Goal: Transaction & Acquisition: Obtain resource

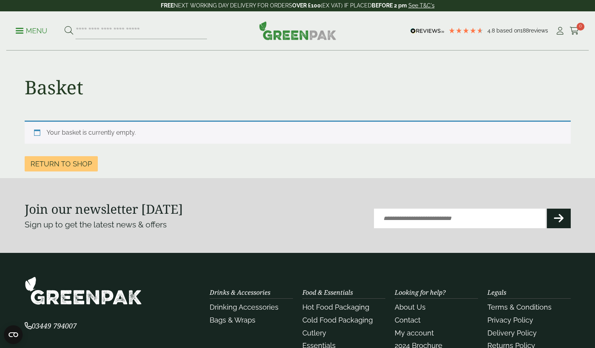
click at [32, 30] on p "Menu" at bounding box center [32, 30] width 32 height 9
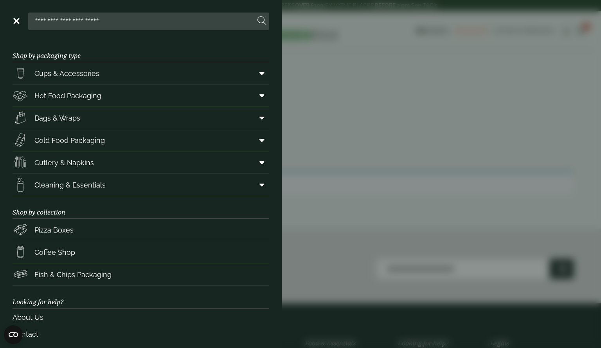
click at [392, 77] on aside "Close Shop by packaging type Cups & Accessories Hot Drink Paper Cups Smoothie C…" at bounding box center [300, 174] width 601 height 348
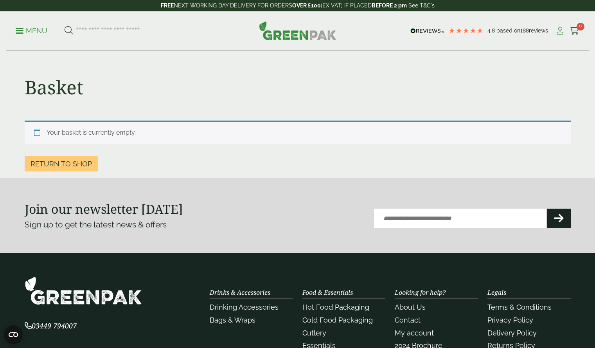
click at [560, 32] on icon at bounding box center [560, 31] width 10 height 8
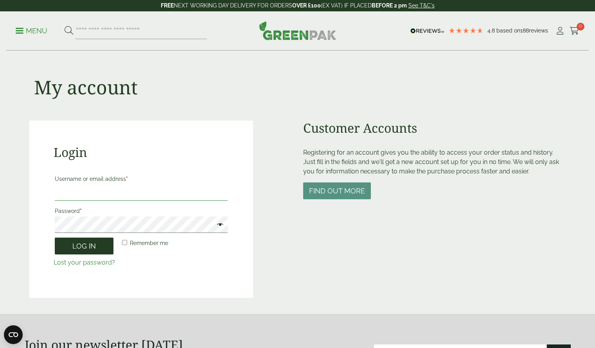
type input "**********"
click at [88, 249] on button "Log in" at bounding box center [84, 245] width 59 height 17
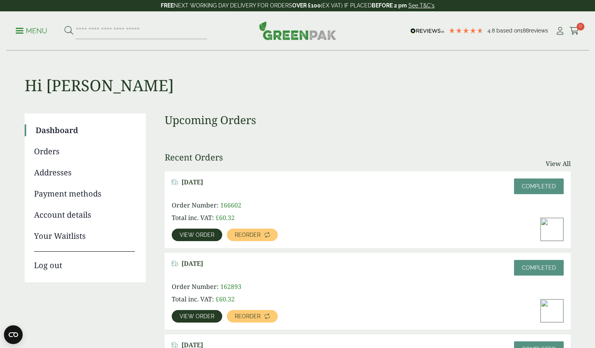
click at [23, 32] on p "Menu" at bounding box center [32, 30] width 32 height 9
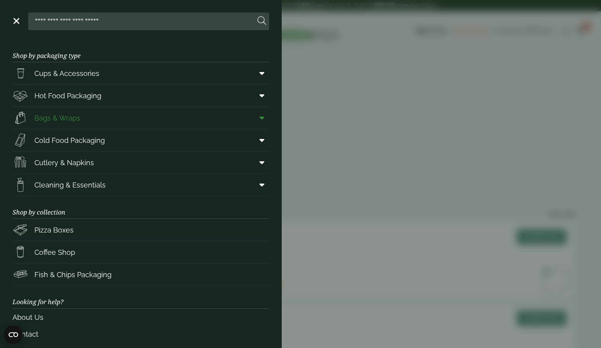
click at [259, 120] on span at bounding box center [260, 117] width 18 height 15
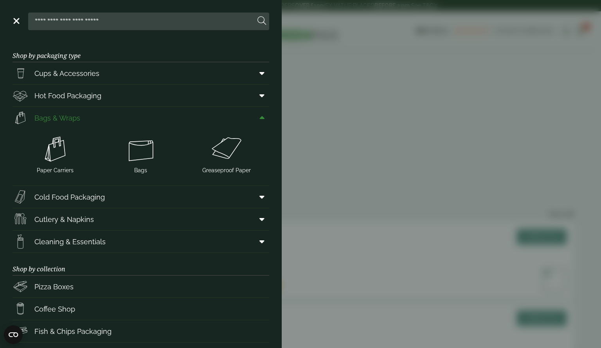
click at [259, 120] on span at bounding box center [260, 117] width 18 height 15
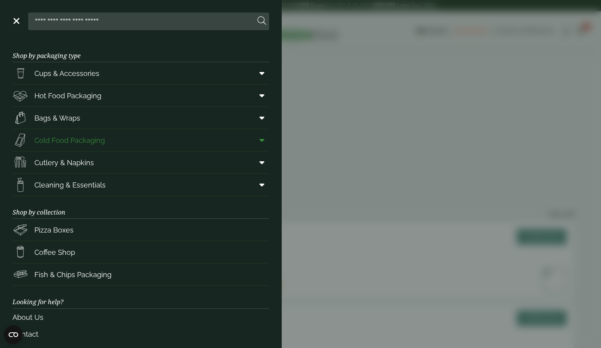
click at [253, 141] on span at bounding box center [260, 140] width 18 height 15
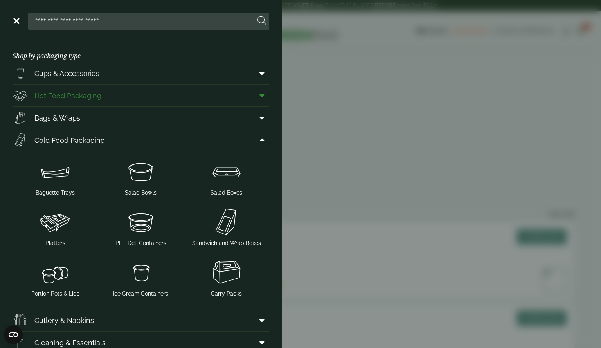
click at [259, 98] on icon at bounding box center [261, 96] width 5 height 8
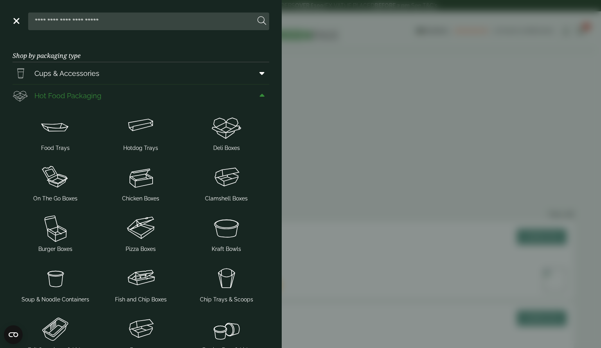
click at [89, 96] on span "Hot Food Packaging" at bounding box center [67, 95] width 67 height 11
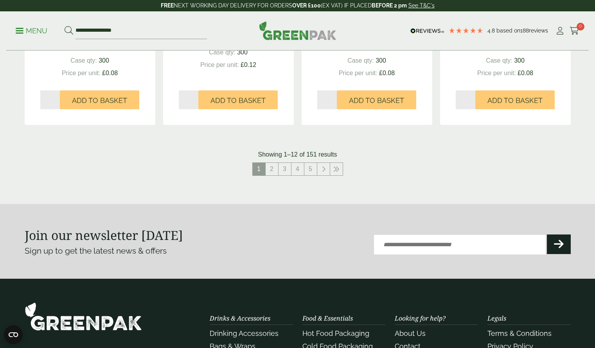
scroll to position [880, 0]
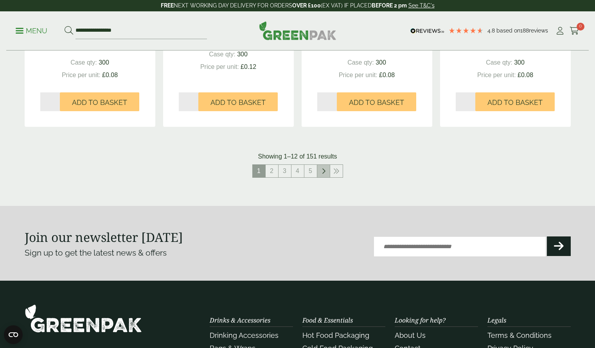
click at [320, 169] on link at bounding box center [323, 171] width 13 height 13
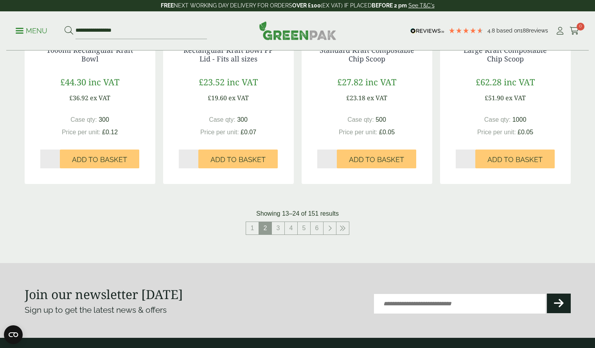
scroll to position [824, 0]
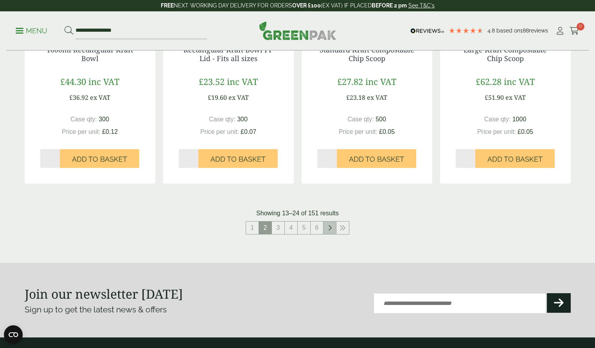
click at [329, 230] on icon at bounding box center [330, 227] width 4 height 6
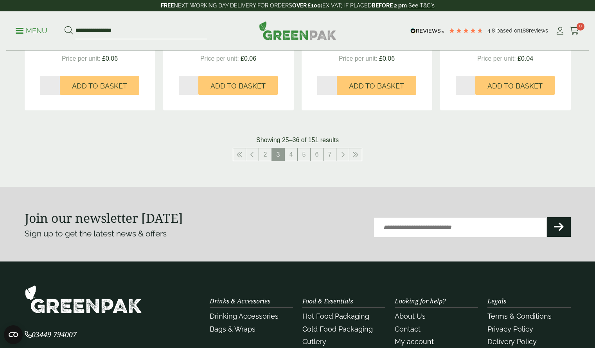
scroll to position [897, 0]
click at [289, 156] on link "4" at bounding box center [291, 154] width 13 height 13
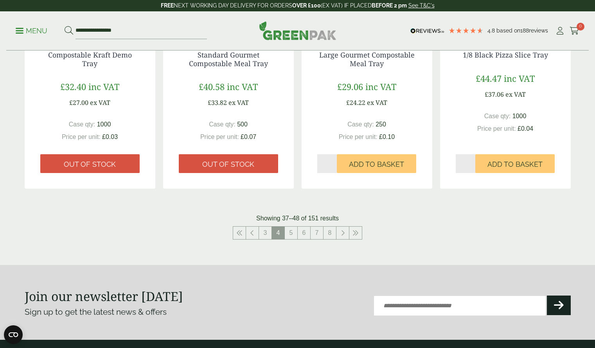
scroll to position [819, 0]
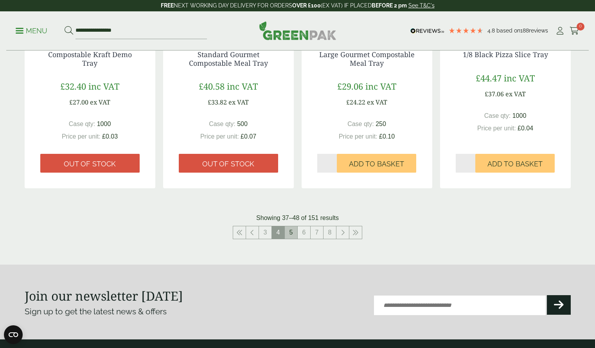
click at [289, 232] on link "5" at bounding box center [291, 232] width 13 height 13
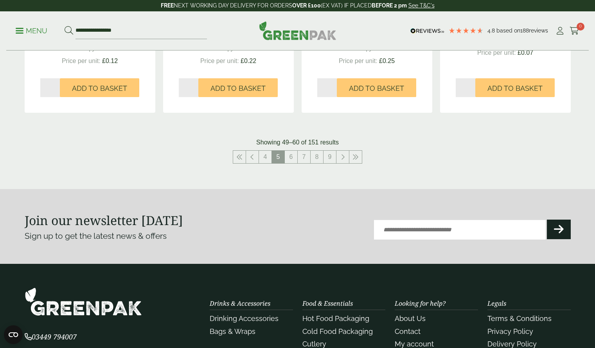
scroll to position [895, 0]
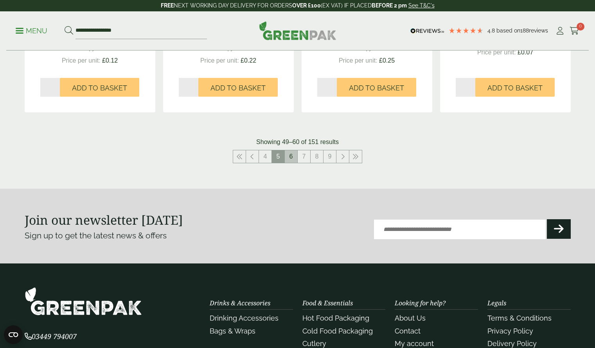
click at [289, 157] on link "6" at bounding box center [291, 156] width 13 height 13
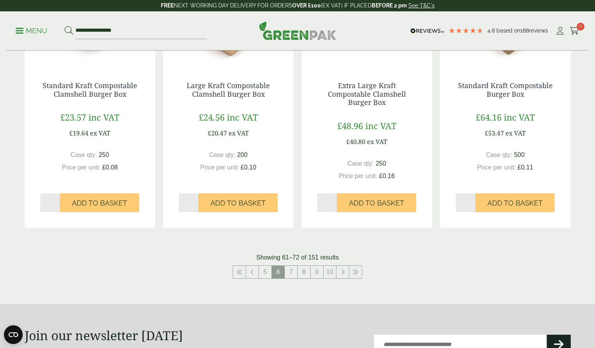
scroll to position [788, 0]
click at [283, 270] on span "6" at bounding box center [278, 271] width 13 height 13
click at [296, 272] on link "7" at bounding box center [291, 271] width 13 height 13
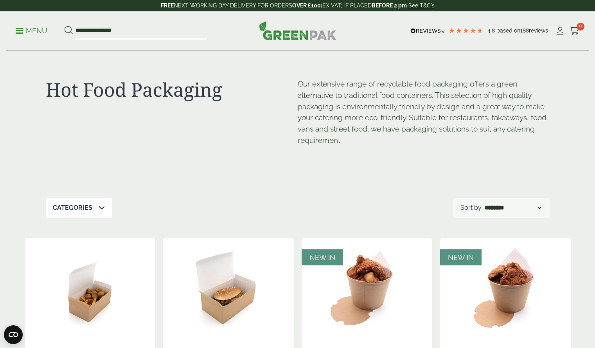
click at [132, 27] on input "**********" at bounding box center [140, 31] width 131 height 16
type input "*"
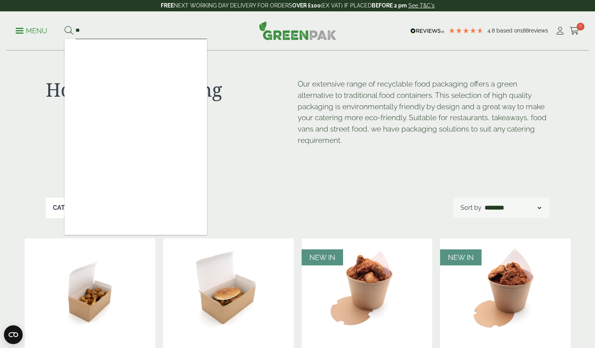
type input "*"
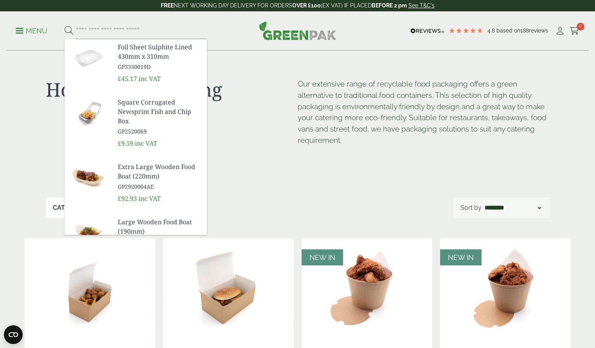
click at [294, 150] on div "Hot Food Packaging" at bounding box center [172, 122] width 252 height 88
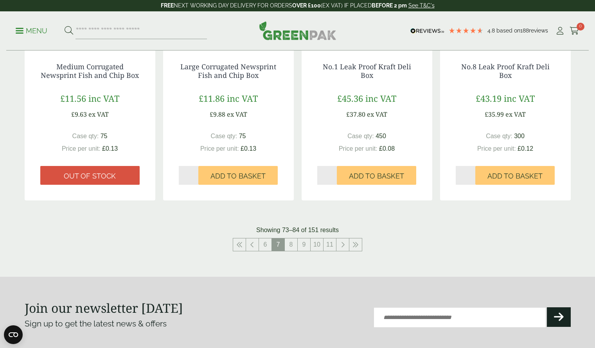
scroll to position [807, 0]
click at [290, 240] on link "8" at bounding box center [291, 244] width 13 height 13
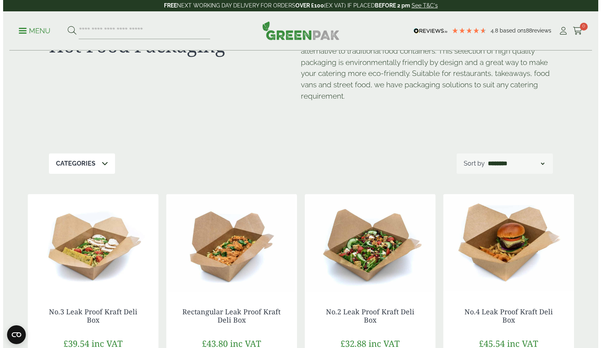
scroll to position [44, 0]
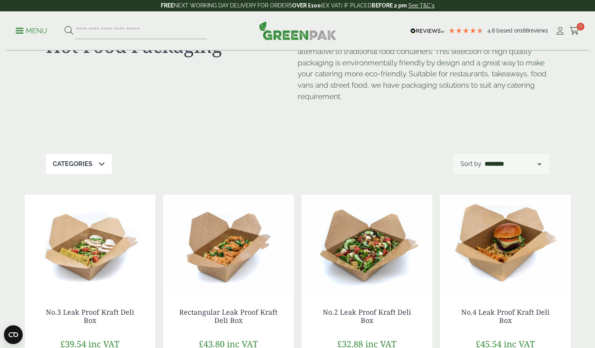
click at [22, 32] on link "Menu" at bounding box center [32, 30] width 32 height 8
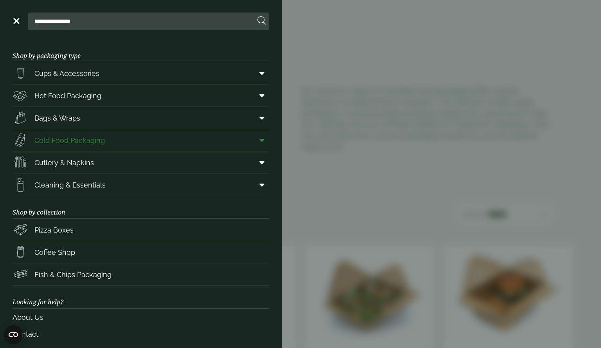
click at [65, 134] on span "Cold Food Packaging" at bounding box center [59, 140] width 92 height 16
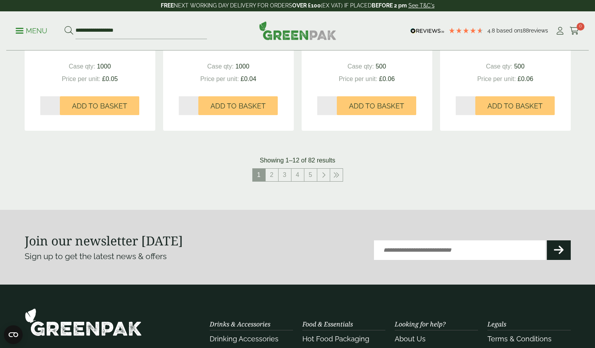
scroll to position [858, 0]
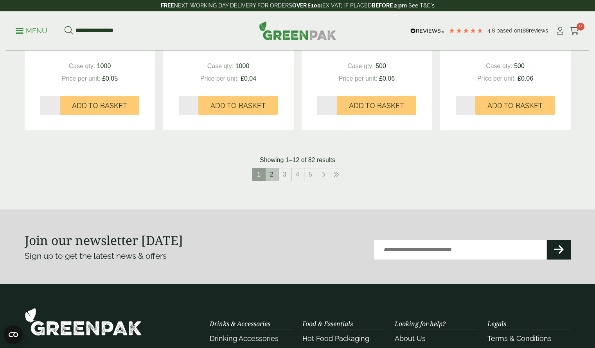
click at [268, 169] on link "2" at bounding box center [272, 174] width 13 height 13
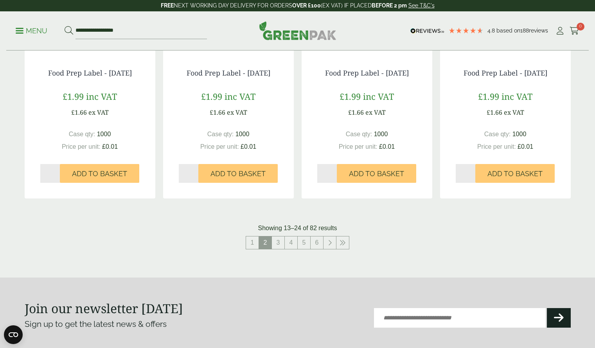
scroll to position [790, 0]
click at [276, 243] on link "3" at bounding box center [278, 242] width 13 height 13
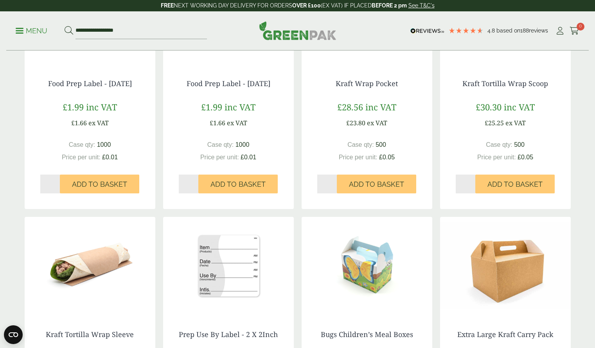
scroll to position [166, 0]
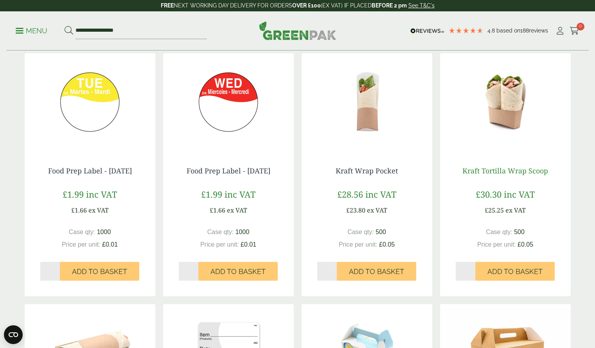
click at [475, 169] on link "Kraft Tortilla Wrap Scoop" at bounding box center [505, 170] width 86 height 9
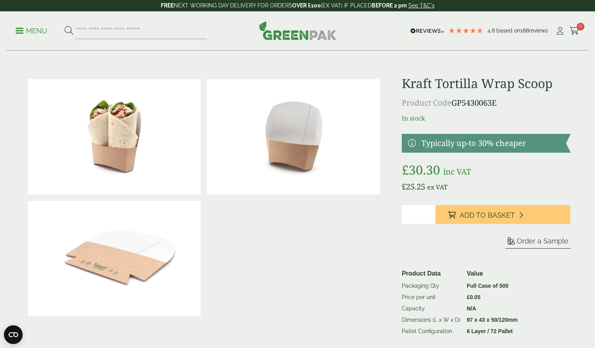
click at [525, 240] on span "Order a Sample" at bounding box center [543, 241] width 52 height 8
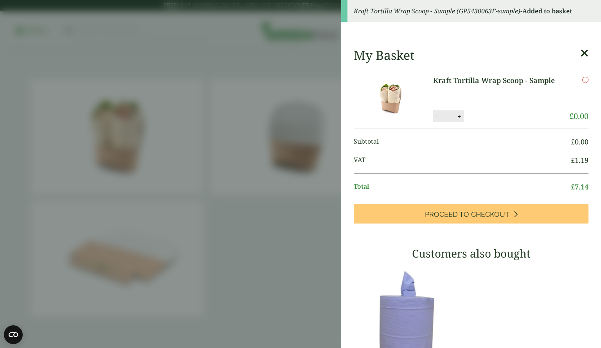
click at [580, 54] on icon at bounding box center [584, 53] width 8 height 11
